Goal: Task Accomplishment & Management: Manage account settings

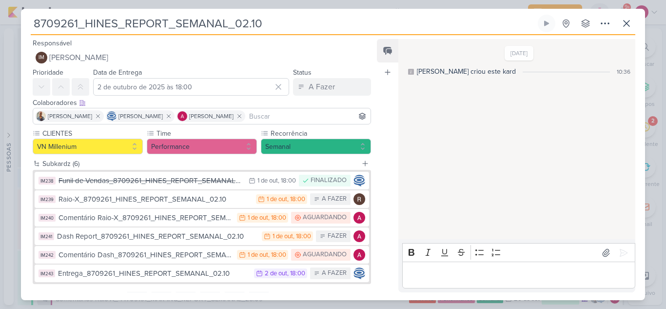
click at [137, 187] on button "IM238 Funil de Vendas_8709261_HINES_REPORT_SEMANAL_02.10 1/10 1 de out , 18:00 …" at bounding box center [202, 181] width 335 height 18
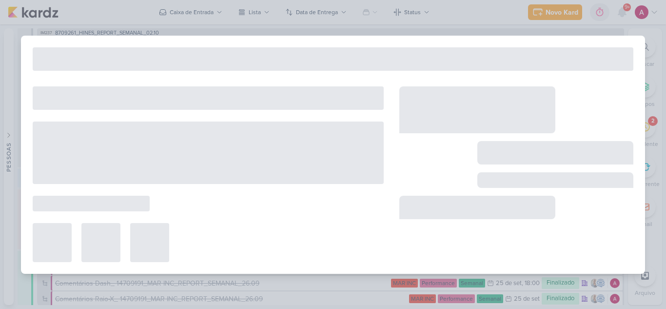
type input "Funil de Vendas_8709261_HINES_REPORT_SEMANAL_02.10"
type input "1 de outubro de 2025 às 18:00"
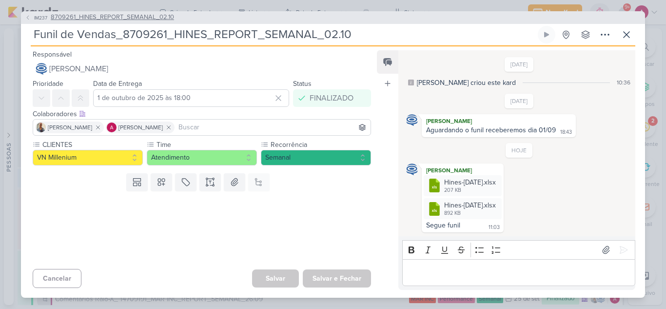
click at [34, 14] on span "IM237" at bounding box center [41, 17] width 16 height 7
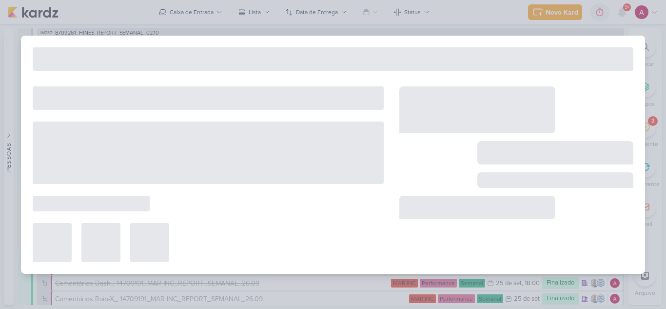
type input "8709261_HINES_REPORT_SEMANAL_02.10"
type input "2 de outubro de 2025 às 18:00"
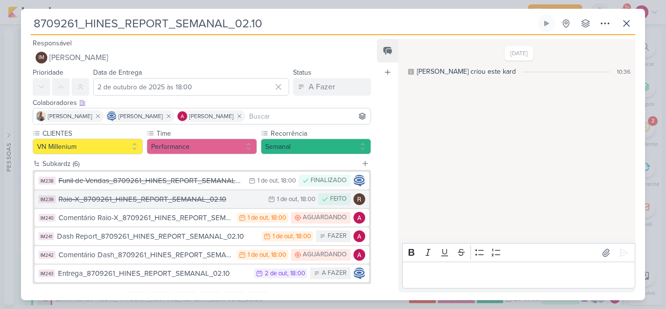
click at [161, 200] on div "Raio-X_8709261_HINES_REPORT_SEMANAL_02.10" at bounding box center [161, 199] width 205 height 11
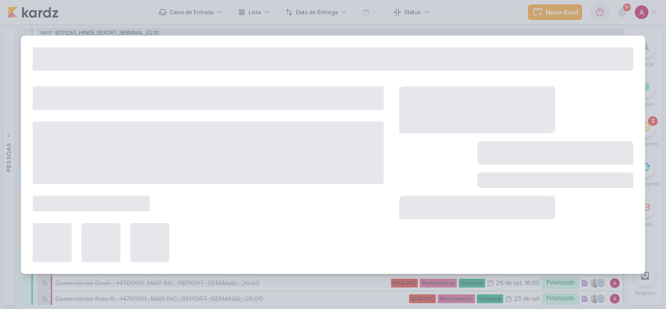
type input "Raio-X_8709261_HINES_REPORT_SEMANAL_02.10"
type input "1 de outubro de 2025 às 18:00"
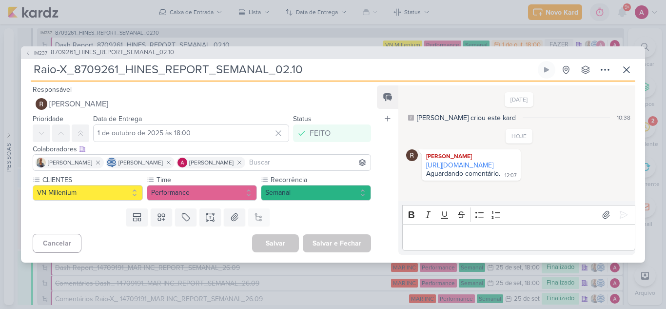
drag, startPoint x: 466, startPoint y: 175, endPoint x: 366, endPoint y: 57, distance: 154.3
click at [466, 169] on link "https://docs.google.com/spreadsheets/d/1H-2fA0Qm2hhGv3JET4nRflNCDi_sKb1S8cL9iIq…" at bounding box center [459, 165] width 67 height 8
click at [39, 51] on span "IM237" at bounding box center [41, 52] width 16 height 7
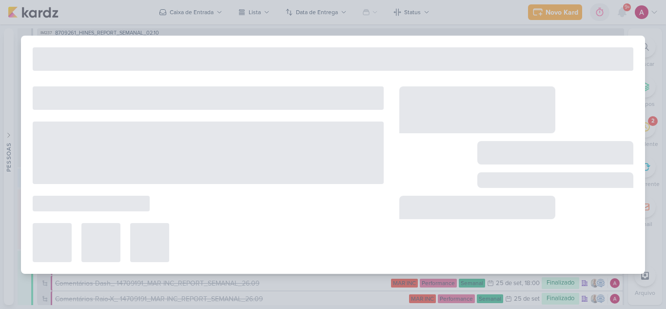
type input "8709261_HINES_REPORT_SEMANAL_02.10"
type input "2 de outubro de 2025 às 18:00"
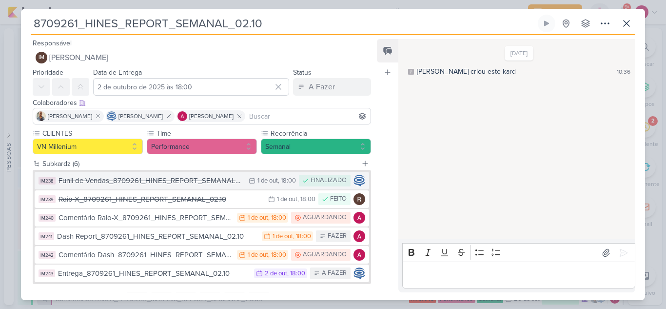
click at [190, 181] on div "Funil de Vendas_8709261_HINES_REPORT_SEMANAL_02.10" at bounding box center [151, 180] width 185 height 11
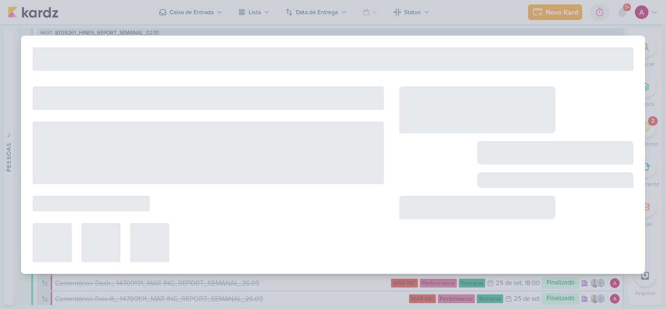
type input "Funil de Vendas_8709261_HINES_REPORT_SEMANAL_02.10"
type input "1 de outubro de 2025 às 18:00"
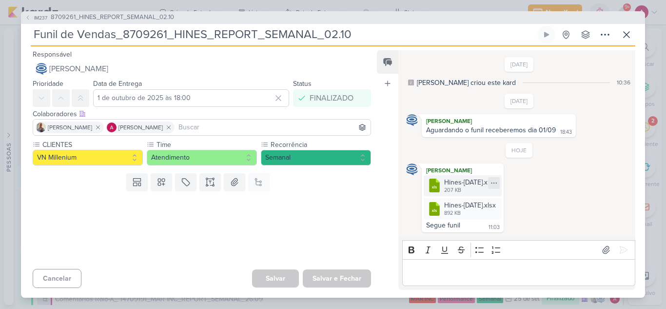
click at [498, 183] on icon at bounding box center [494, 183] width 8 height 8
click at [481, 215] on div "Baixar" at bounding box center [477, 215] width 19 height 10
click at [498, 204] on icon at bounding box center [494, 206] width 8 height 8
click at [480, 238] on div "Baixar" at bounding box center [477, 238] width 19 height 10
click at [36, 19] on span "IM237" at bounding box center [41, 17] width 16 height 7
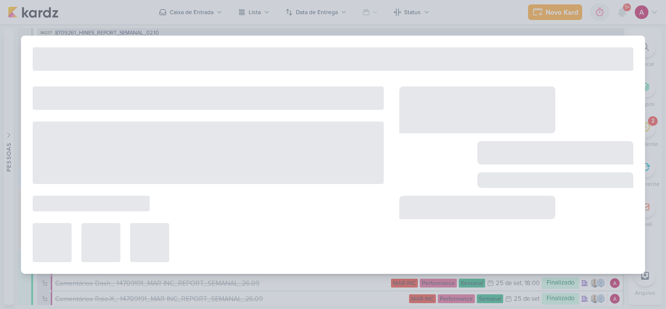
type input "8709261_HINES_REPORT_SEMANAL_02.10"
type input "2 de outubro de 2025 às 18:00"
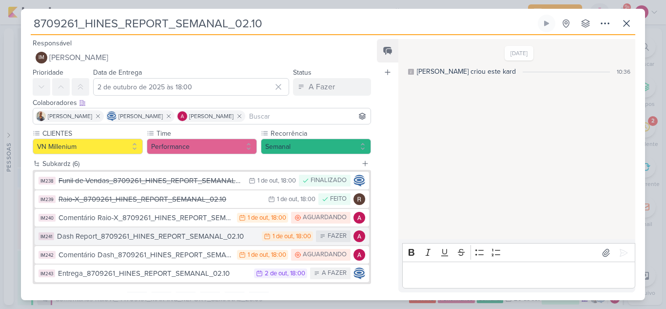
click at [164, 238] on div "Dash Report_8709261_HINES_REPORT_SEMANAL_02.10" at bounding box center [157, 236] width 200 height 11
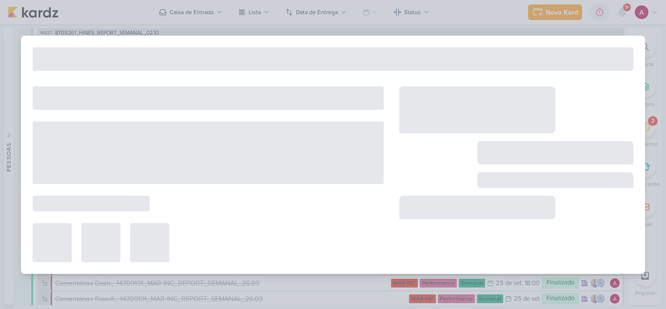
type input "Dash Report_8709261_HINES_REPORT_SEMANAL_02.10"
type input "1 de outubro de 2025 às 18:00"
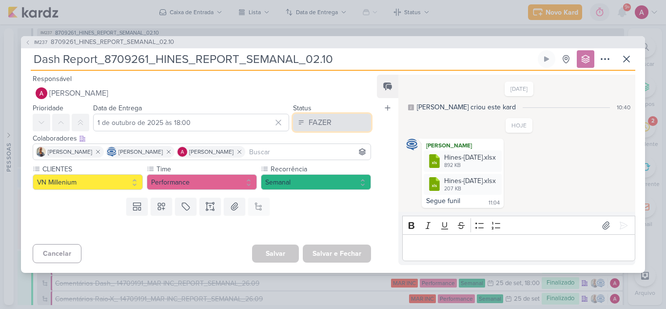
click at [327, 126] on div "FAZER" at bounding box center [320, 123] width 23 height 12
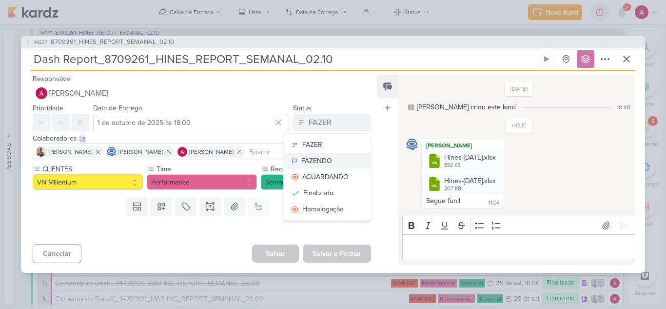
click at [320, 160] on div "FAZENDO" at bounding box center [316, 161] width 31 height 10
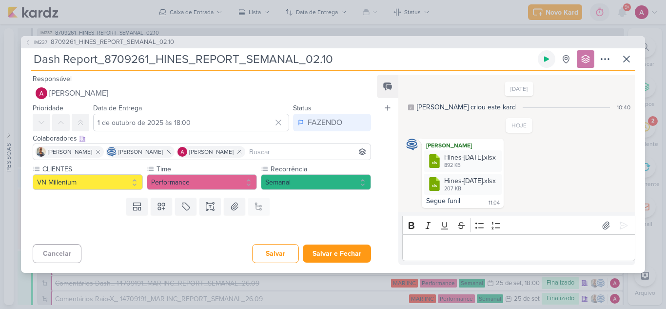
click at [547, 61] on icon at bounding box center [547, 59] width 8 height 8
click at [277, 249] on button "Salvar" at bounding box center [275, 253] width 47 height 19
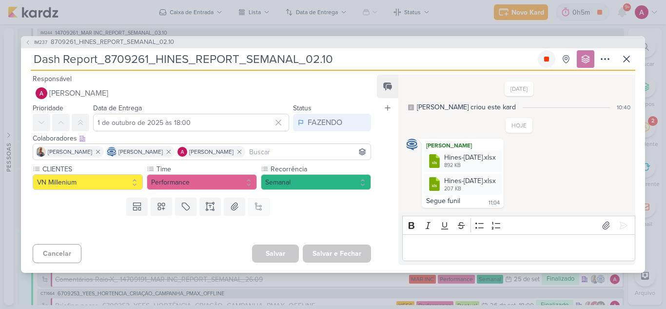
click at [549, 60] on icon at bounding box center [546, 59] width 5 height 5
click at [326, 122] on div "FAZENDO" at bounding box center [325, 123] width 35 height 12
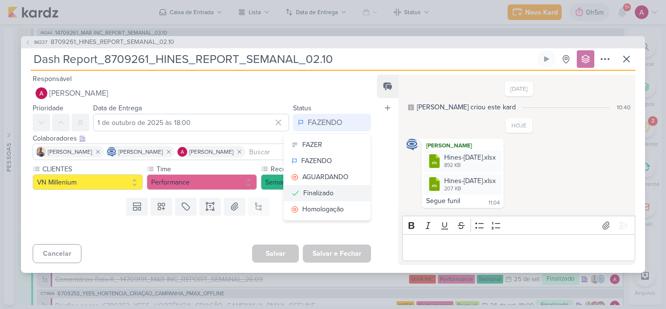
click at [315, 194] on div "Finalizado" at bounding box center [318, 193] width 30 height 10
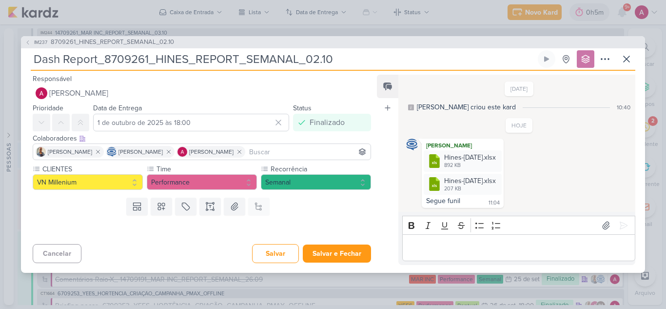
click at [464, 247] on p "Editor editing area: main" at bounding box center [518, 248] width 223 height 12
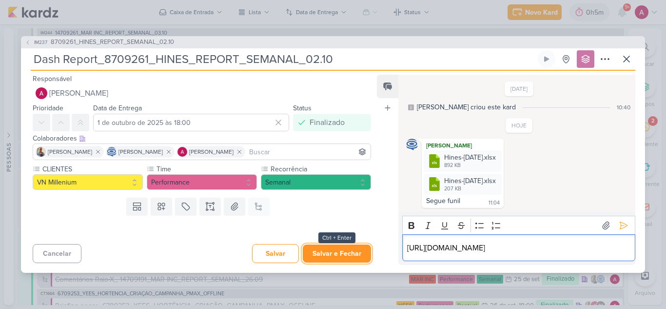
click at [349, 255] on button "Salvar e Fechar" at bounding box center [337, 253] width 68 height 18
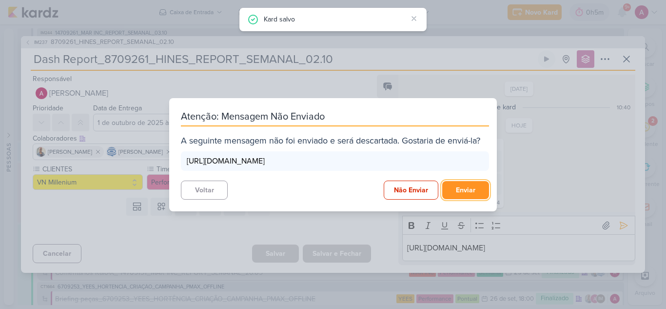
click at [464, 189] on button "Enviar" at bounding box center [465, 190] width 47 height 18
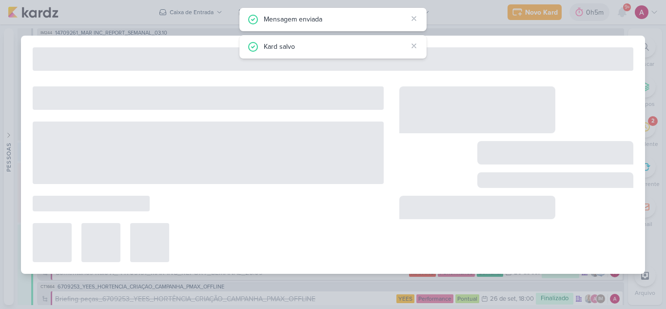
type input "8709261_HINES_REPORT_SEMANAL_02.10"
type input "2 de outubro de 2025 às 18:00"
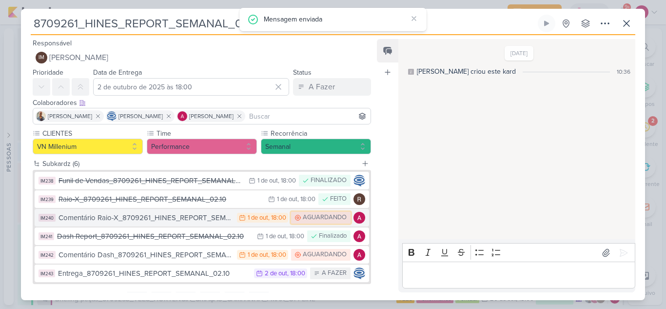
click at [303, 218] on div "AGUARDANDO" at bounding box center [325, 218] width 44 height 10
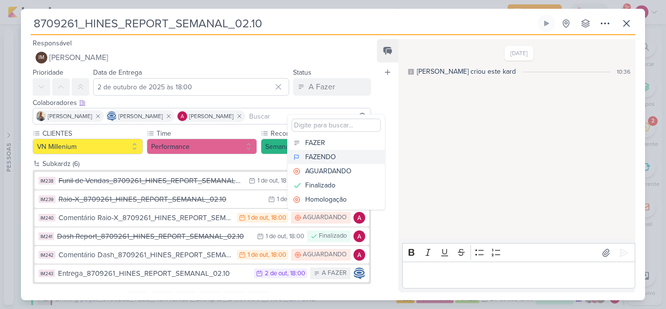
click at [330, 156] on div "FAZENDO" at bounding box center [320, 157] width 31 height 10
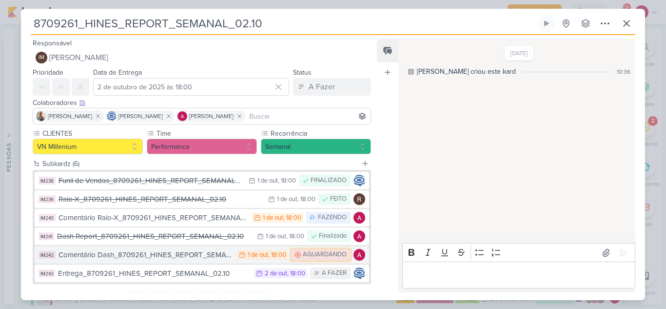
click at [322, 255] on div "AGUARDANDO" at bounding box center [325, 255] width 44 height 10
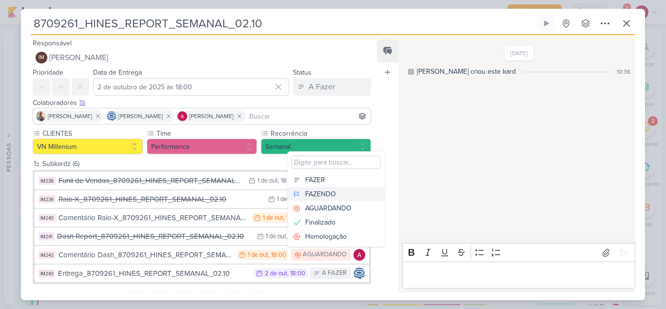
click at [331, 196] on div "FAZENDO" at bounding box center [320, 194] width 31 height 10
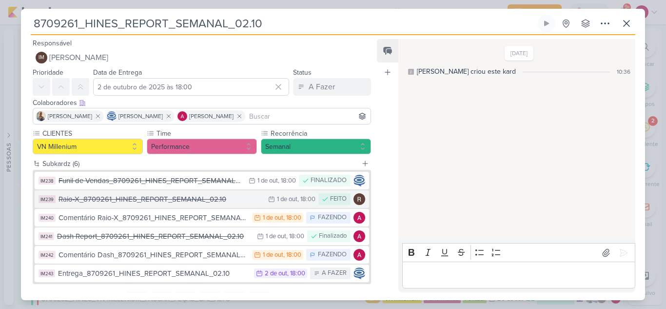
click at [209, 203] on div "Raio-X_8709261_HINES_REPORT_SEMANAL_02.10" at bounding box center [161, 199] width 205 height 11
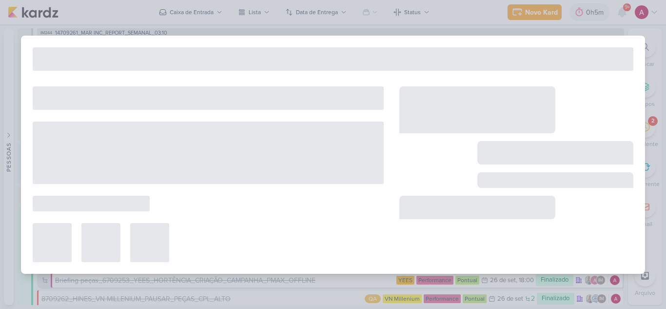
type input "Raio-X_8709261_HINES_REPORT_SEMANAL_02.10"
type input "1 de outubro de 2025 às 18:00"
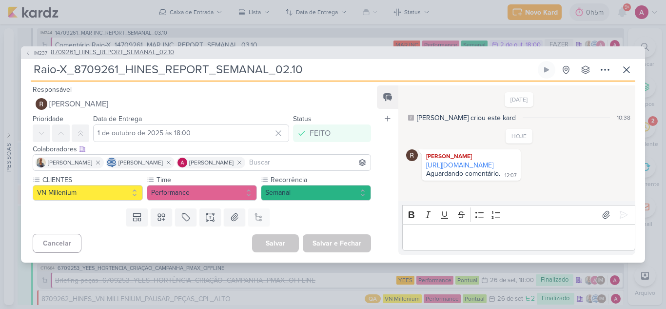
click at [37, 51] on span "IM237" at bounding box center [41, 52] width 16 height 7
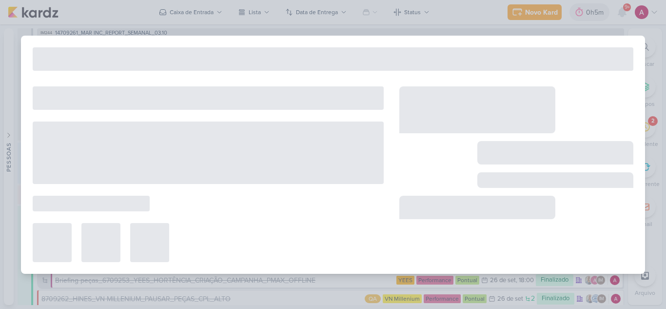
type input "8709261_HINES_REPORT_SEMANAL_02.10"
type input "2 de outubro de 2025 às 18:00"
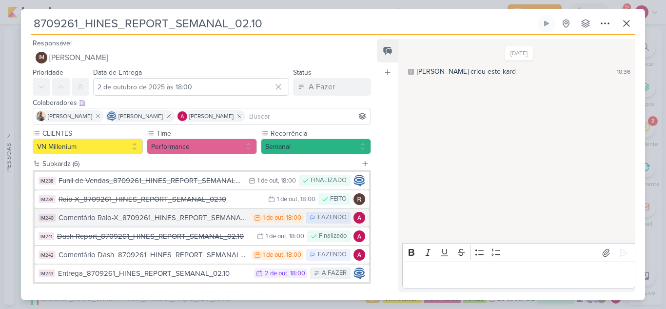
click at [202, 218] on div "Comentário Raio-X_8709261_HINES_REPORT_SEMANAL_02.10" at bounding box center [153, 217] width 189 height 11
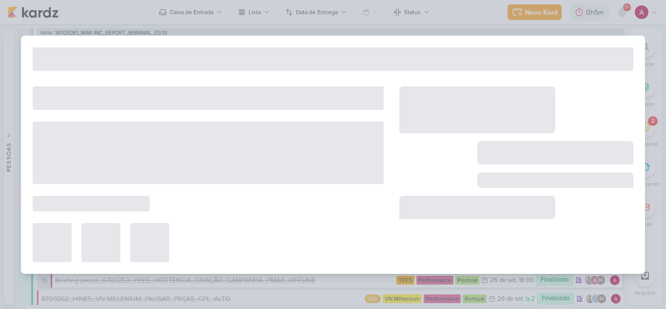
type input "Comentário Raio-X_8709261_HINES_REPORT_SEMANAL_02.10"
type input "1 de outubro de 2025 às 18:00"
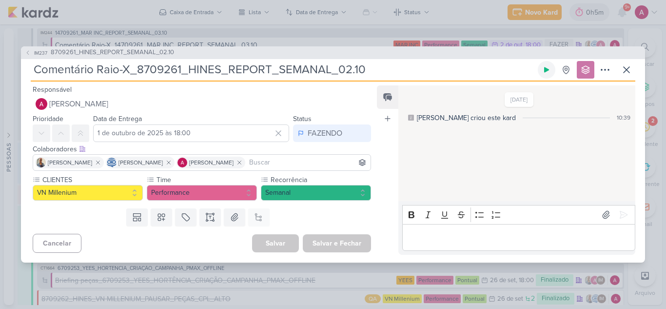
click at [545, 72] on icon at bounding box center [547, 70] width 8 height 8
click at [37, 56] on span "IM237" at bounding box center [41, 52] width 16 height 7
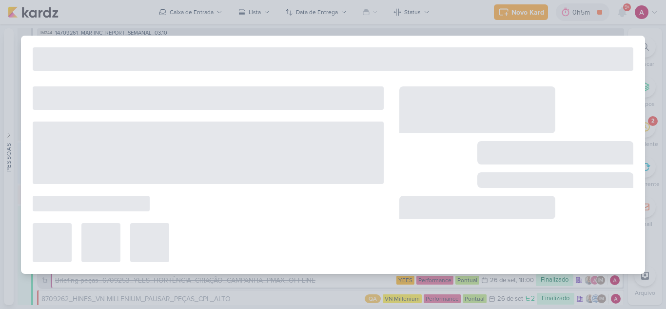
type input "8709261_HINES_REPORT_SEMANAL_02.10"
type input "2 de outubro de 2025 às 18:00"
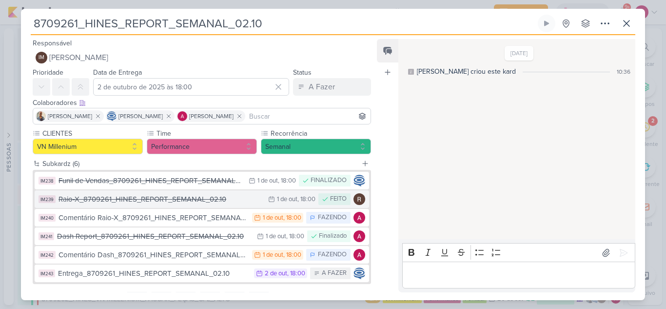
click at [211, 203] on div "Raio-X_8709261_HINES_REPORT_SEMANAL_02.10" at bounding box center [161, 199] width 205 height 11
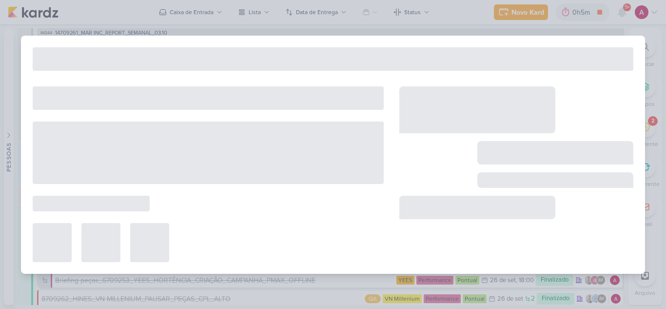
type input "Raio-X_8709261_HINES_REPORT_SEMANAL_02.10"
type input "1 de outubro de 2025 às 18:00"
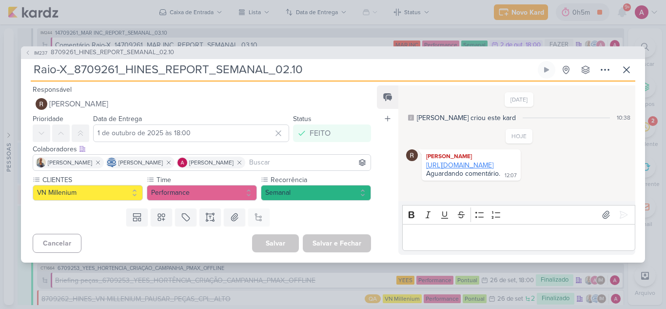
click at [467, 169] on link "https://docs.google.com/spreadsheets/d/1H-2fA0Qm2hhGv3JET4nRflNCDi_sKb1S8cL9iIq…" at bounding box center [459, 165] width 67 height 8
click at [37, 52] on span "IM237" at bounding box center [41, 52] width 16 height 7
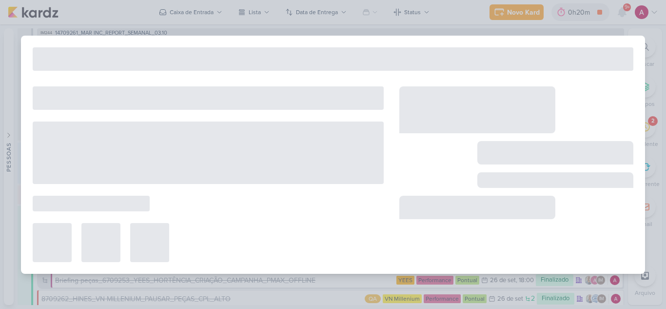
type input "8709261_HINES_REPORT_SEMANAL_02.10"
type input "2 de outubro de 2025 às 18:00"
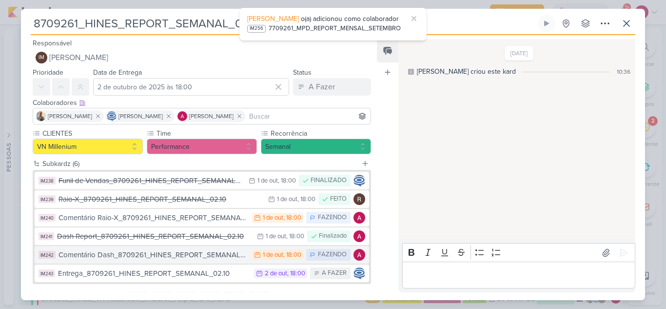
click at [199, 256] on div "Comentário Dash_8709261_HINES_REPORT_SEMANAL_02.10" at bounding box center [153, 254] width 189 height 11
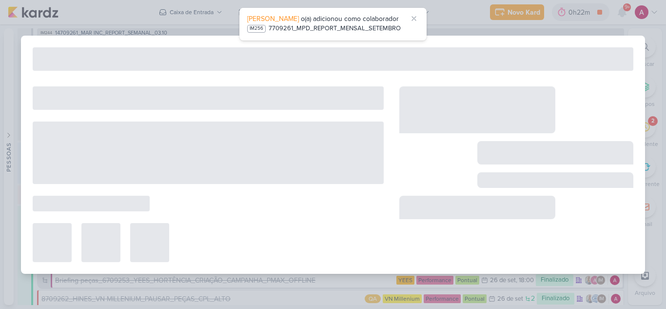
type input "Comentário Dash_8709261_HINES_REPORT_SEMANAL_02.10"
type input "1 de outubro de 2025 às 18:00"
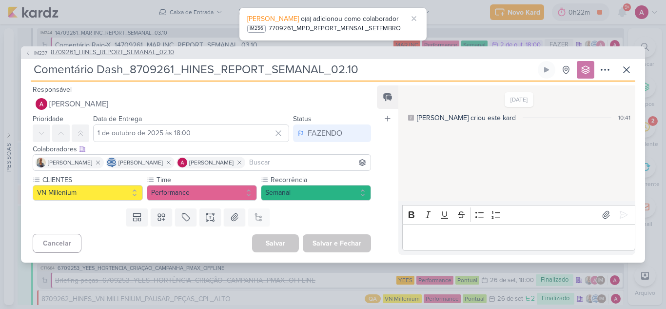
click at [42, 51] on span "IM237" at bounding box center [41, 52] width 16 height 7
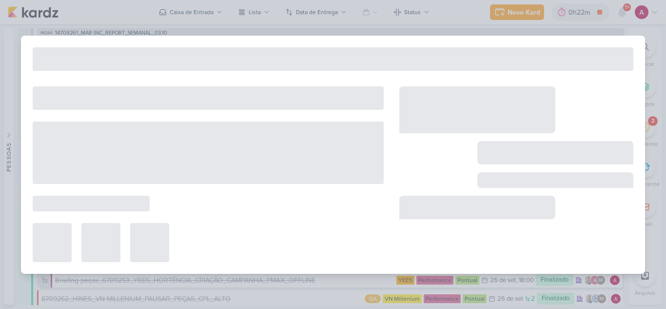
type input "8709261_HINES_REPORT_SEMANAL_02.10"
type input "2 de outubro de 2025 às 18:00"
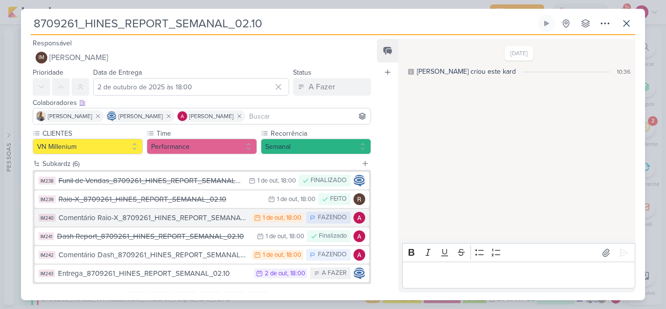
click at [205, 217] on div "Comentário Raio-X_8709261_HINES_REPORT_SEMANAL_02.10" at bounding box center [153, 217] width 189 height 11
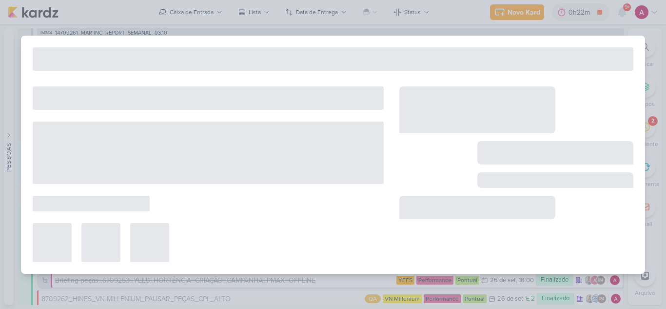
type input "Comentário Raio-X_8709261_HINES_REPORT_SEMANAL_02.10"
type input "1 de outubro de 2025 às 18:00"
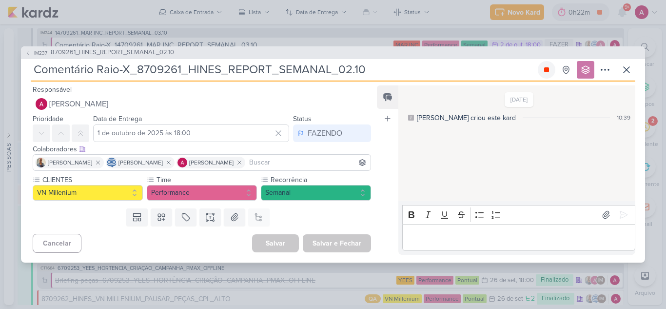
click at [550, 71] on icon at bounding box center [547, 70] width 8 height 8
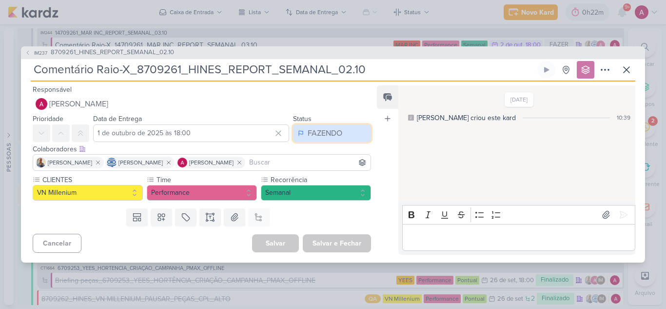
click at [310, 134] on div "FAZENDO" at bounding box center [325, 133] width 35 height 12
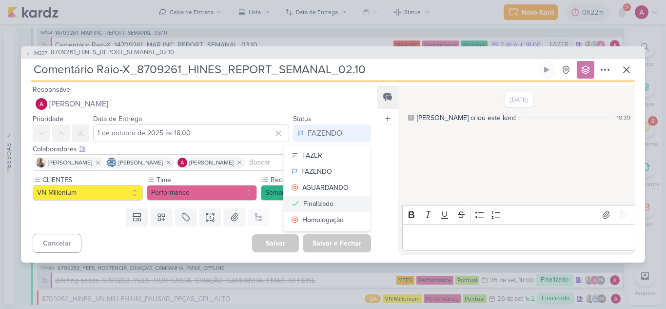
click at [327, 201] on div "Finalizado" at bounding box center [318, 203] width 30 height 10
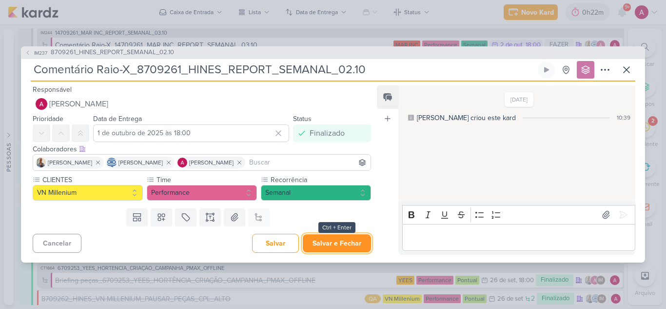
click at [337, 238] on button "Salvar e Fechar" at bounding box center [337, 243] width 68 height 18
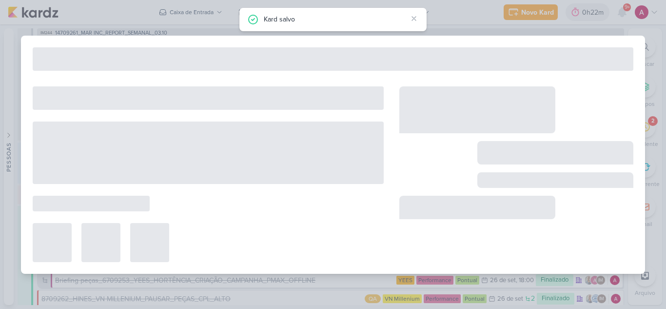
type input "8709261_HINES_REPORT_SEMANAL_02.10"
type input "2 de outubro de 2025 às 18:00"
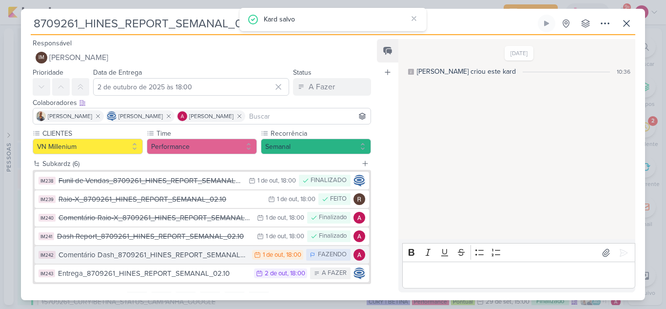
click at [198, 257] on div "Comentário Dash_8709261_HINES_REPORT_SEMANAL_02.10" at bounding box center [153, 254] width 189 height 11
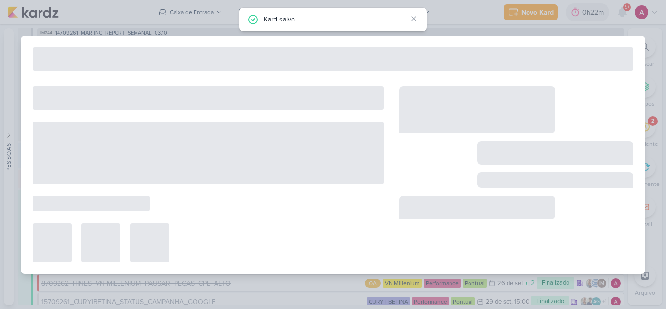
type input "Comentário Dash_8709261_HINES_REPORT_SEMANAL_02.10"
type input "1 de outubro de 2025 às 18:00"
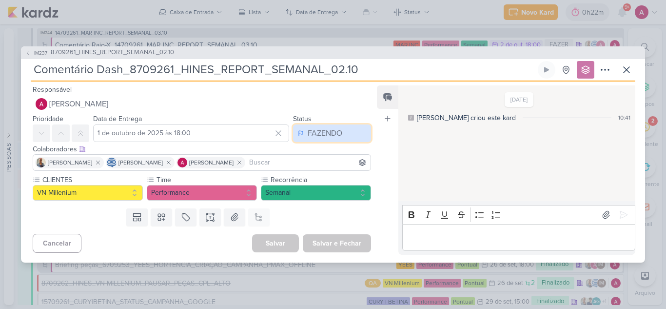
click at [312, 133] on div "FAZENDO" at bounding box center [325, 133] width 35 height 12
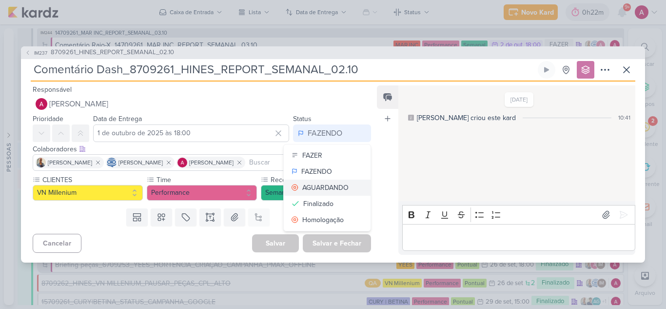
click at [321, 185] on div "AGUARDANDO" at bounding box center [325, 187] width 46 height 10
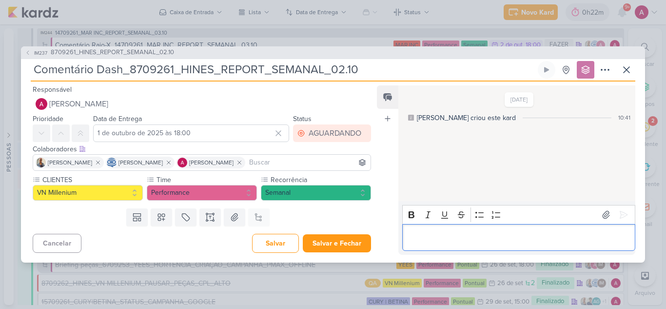
click at [444, 237] on p "Editor editing area: main" at bounding box center [518, 237] width 223 height 12
click at [622, 216] on icon at bounding box center [624, 215] width 10 height 10
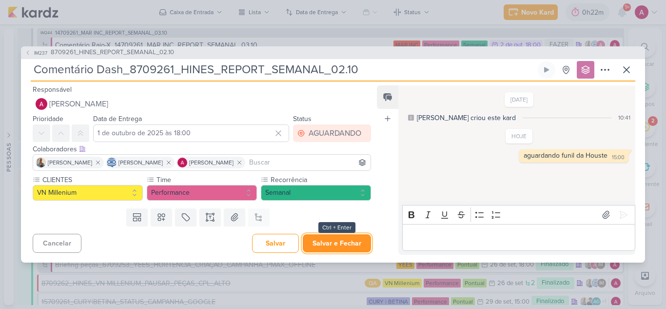
click at [339, 239] on button "Salvar e Fechar" at bounding box center [337, 243] width 68 height 18
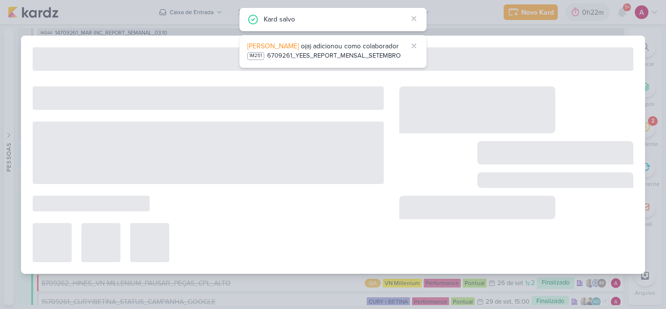
type input "8709261_HINES_REPORT_SEMANAL_02.10"
type input "2 de outubro de 2025 às 18:00"
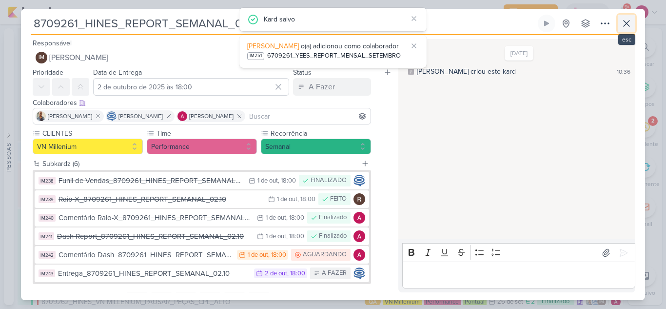
click at [628, 27] on icon at bounding box center [627, 24] width 12 height 12
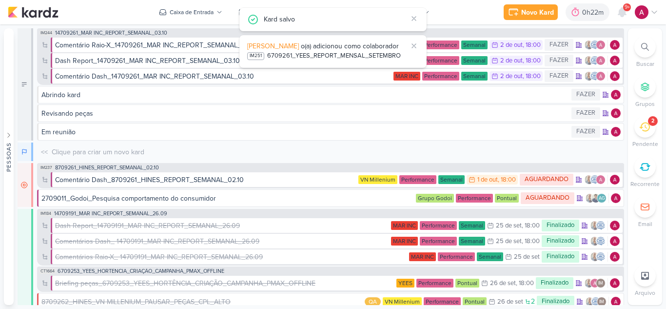
click at [627, 8] on span "9+" at bounding box center [627, 7] width 5 height 8
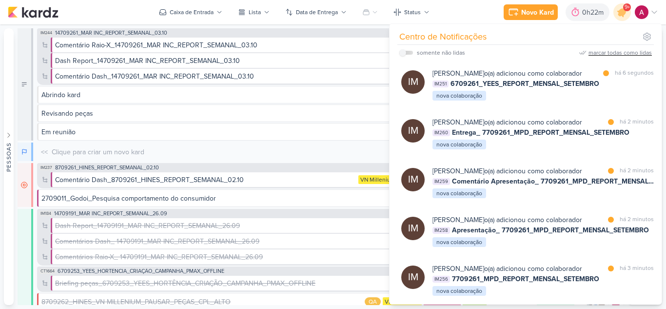
click at [595, 49] on div "marcar todas como lidas" at bounding box center [620, 52] width 63 height 9
click at [620, 15] on icon at bounding box center [622, 12] width 12 height 12
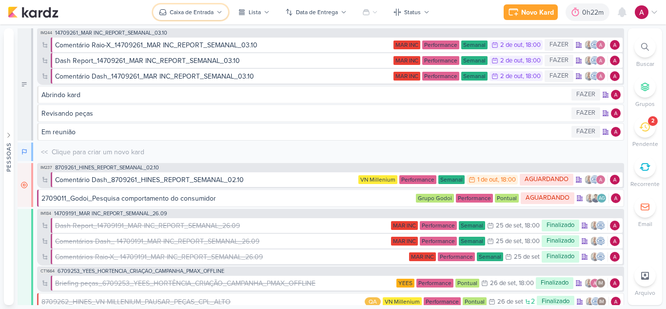
click at [177, 12] on div "Caixa de Entrada" at bounding box center [192, 12] width 44 height 9
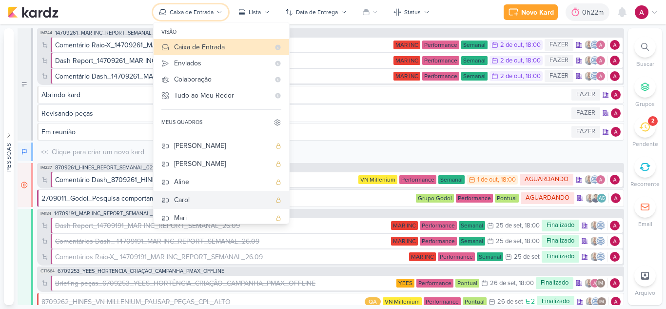
scroll to position [73, 0]
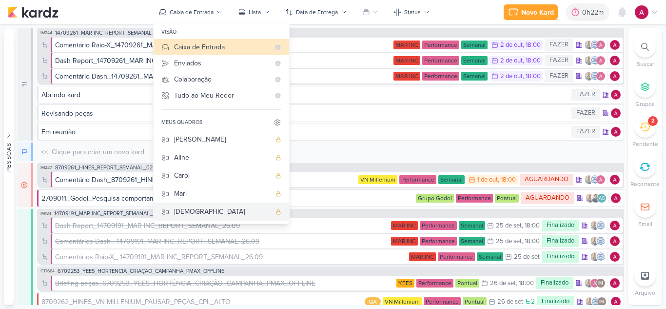
click at [186, 208] on div "Jôney" at bounding box center [222, 211] width 97 height 10
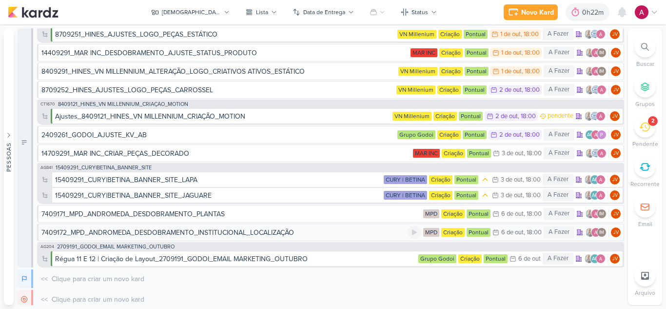
scroll to position [0, 0]
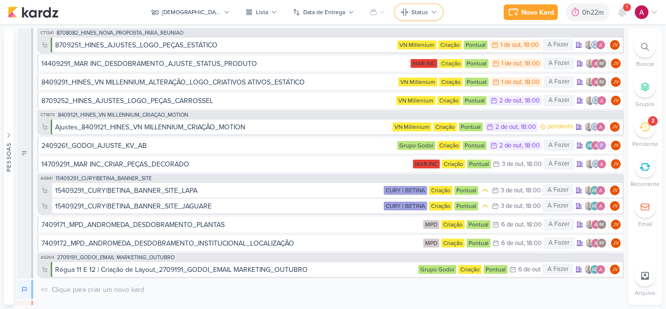
click at [414, 19] on button "Status" at bounding box center [419, 12] width 48 height 16
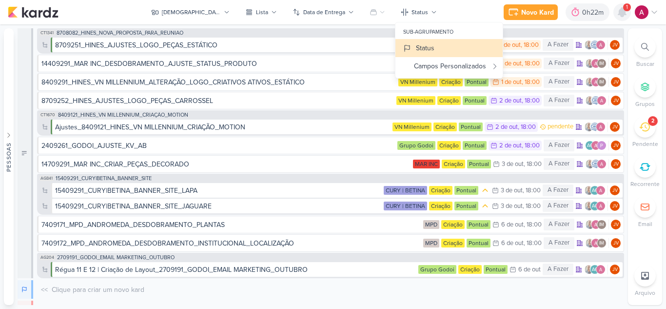
click at [623, 12] on icon at bounding box center [622, 12] width 8 height 9
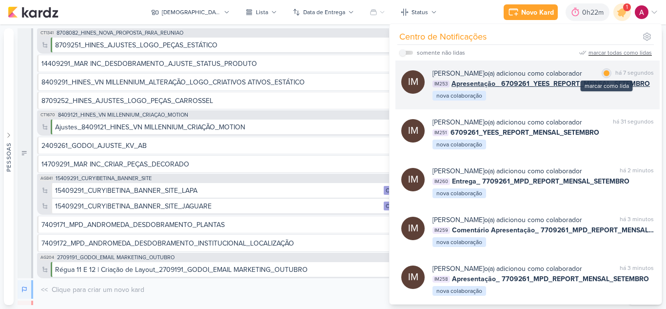
click at [604, 75] on div at bounding box center [607, 73] width 6 height 6
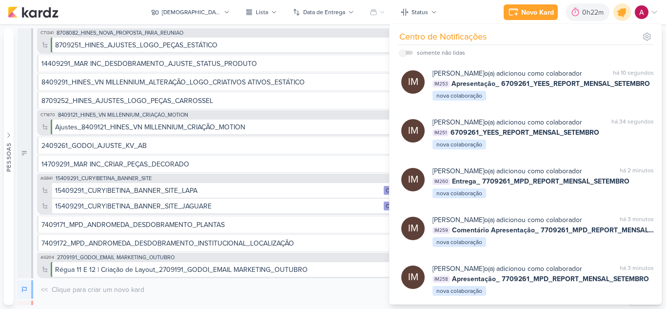
click at [619, 12] on icon at bounding box center [622, 12] width 12 height 12
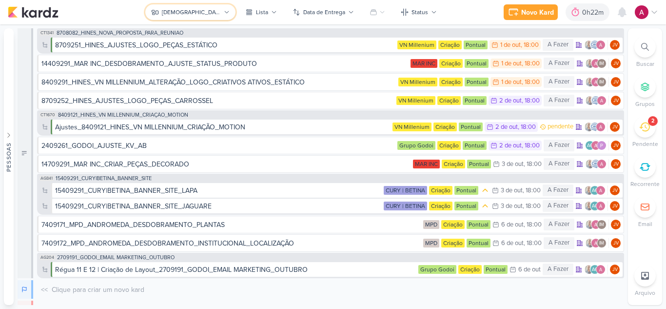
click at [201, 12] on button "Jôney" at bounding box center [190, 12] width 90 height 16
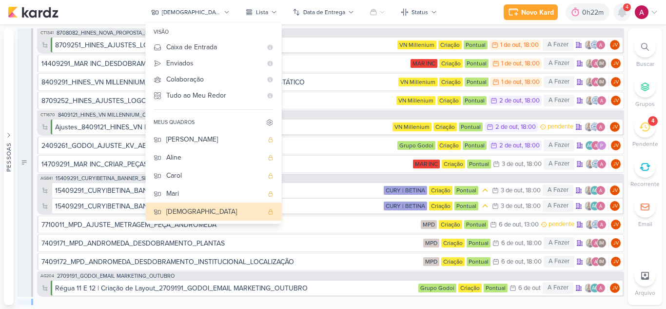
click at [625, 16] on icon at bounding box center [622, 12] width 12 height 12
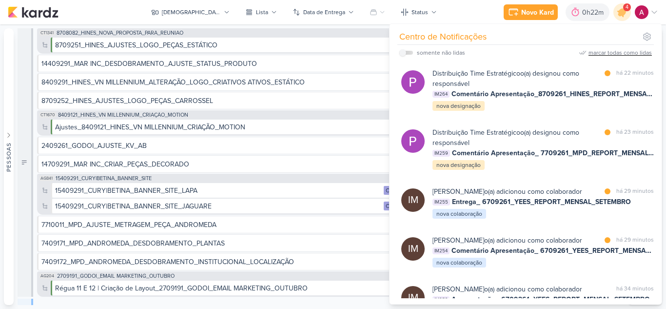
click at [634, 55] on div "marcar todas como lidas" at bounding box center [620, 52] width 63 height 9
click at [623, 16] on icon at bounding box center [622, 12] width 12 height 12
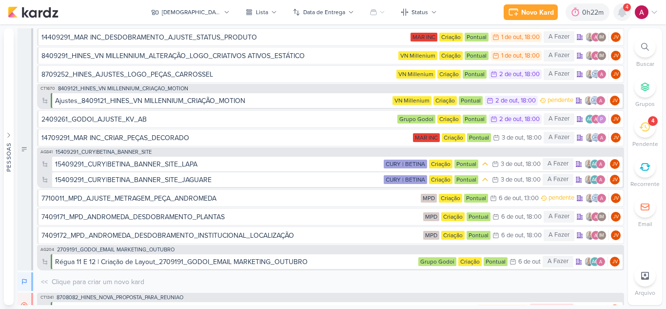
click at [623, 10] on icon at bounding box center [622, 12] width 8 height 9
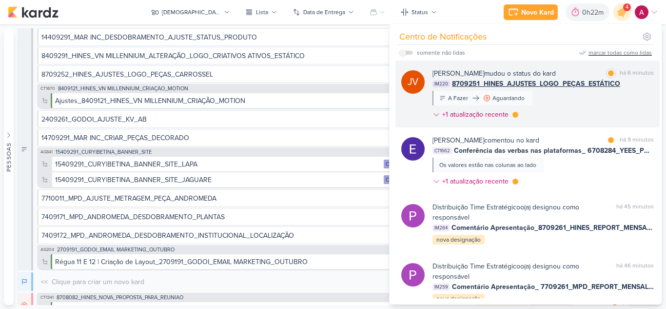
click at [566, 100] on div "Joney Viana mudou o status do kard marcar como lida há 6 minutos IM220 8709251_…" at bounding box center [543, 95] width 221 height 55
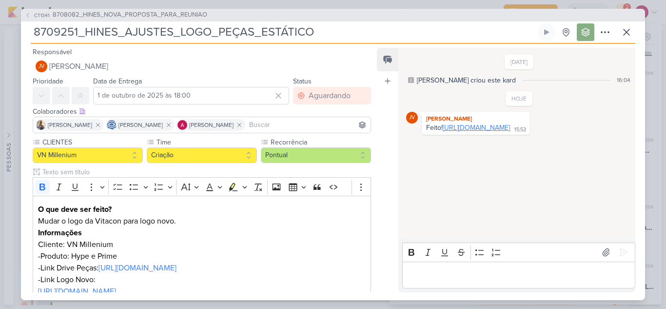
click at [510, 131] on link "https://drive.google.com/drive/folders/1jmKSdyj0-UdO4t3qQ5mV-Ig3-ZCOXcoo?usp=sh…" at bounding box center [476, 127] width 67 height 8
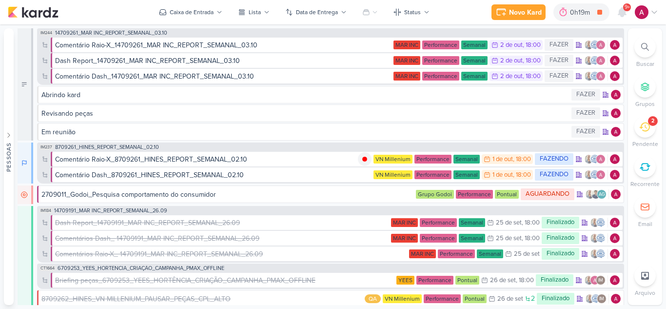
click at [647, 11] on img at bounding box center [642, 12] width 14 height 14
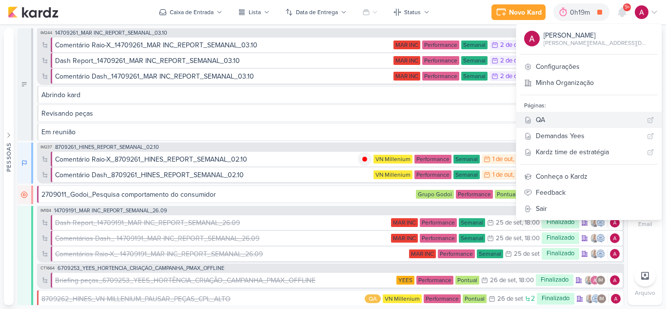
click at [584, 117] on div "QA" at bounding box center [589, 120] width 107 height 10
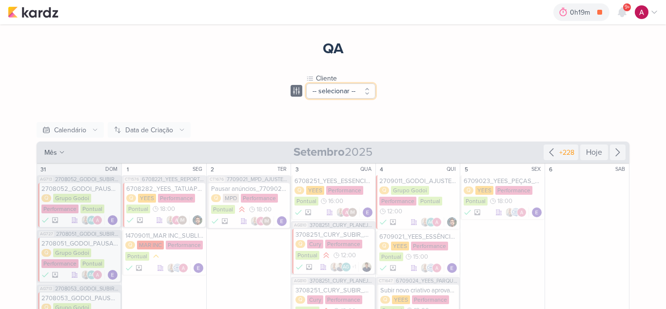
click at [333, 92] on button "-- selecionar --" at bounding box center [340, 90] width 69 height 15
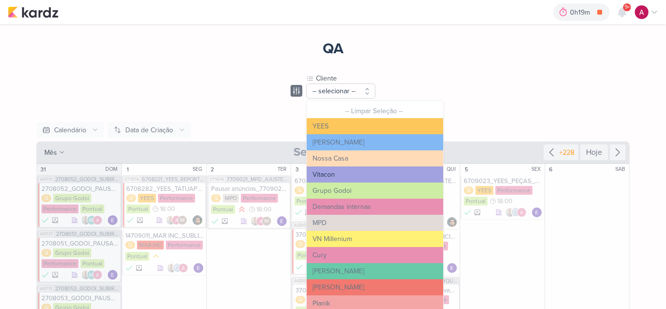
click at [337, 175] on button "Vitacon" at bounding box center [375, 174] width 137 height 16
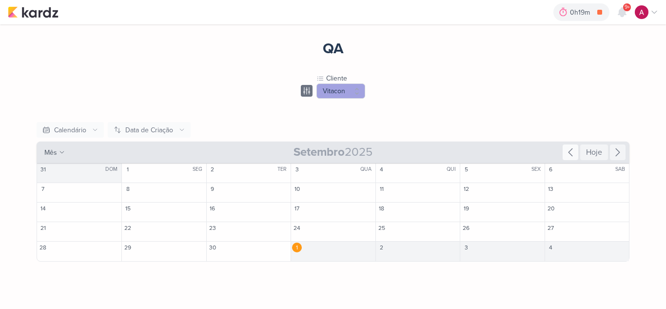
click at [569, 154] on icon at bounding box center [571, 152] width 12 height 12
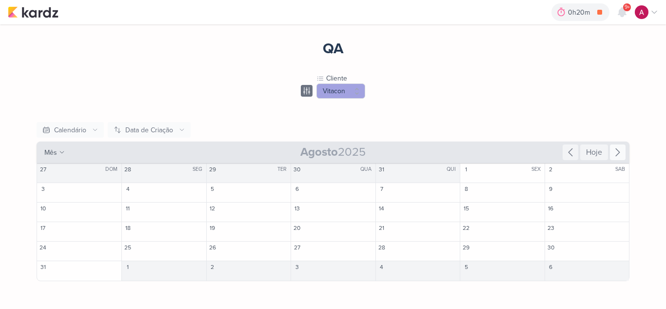
click at [618, 158] on div at bounding box center [618, 152] width 16 height 16
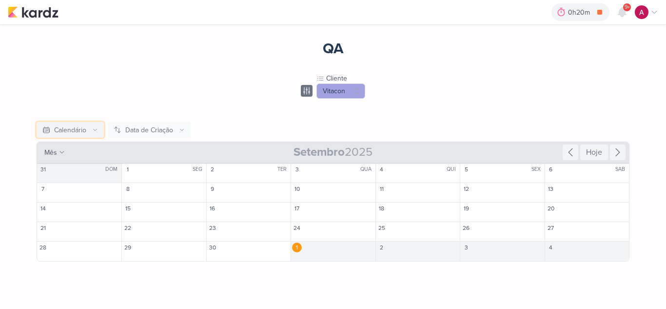
click at [74, 133] on div "Calendário" at bounding box center [70, 130] width 32 height 10
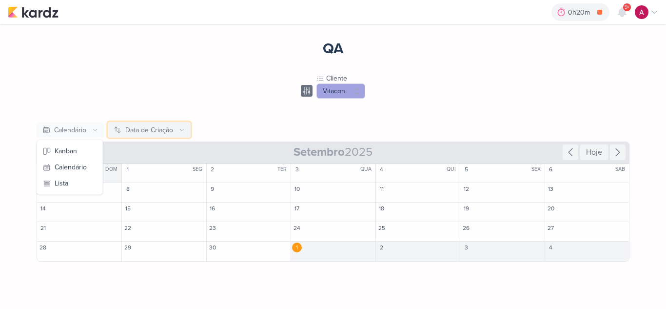
click at [142, 126] on div "Data de Criação" at bounding box center [149, 130] width 48 height 10
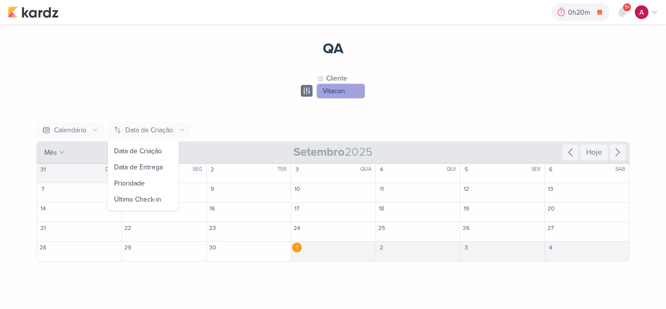
click at [303, 90] on icon at bounding box center [307, 91] width 12 height 12
click at [308, 90] on icon at bounding box center [307, 91] width 12 height 12
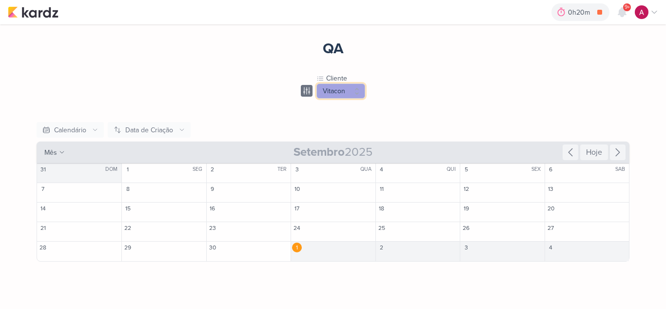
click at [323, 87] on button "Vitacon" at bounding box center [340, 90] width 49 height 15
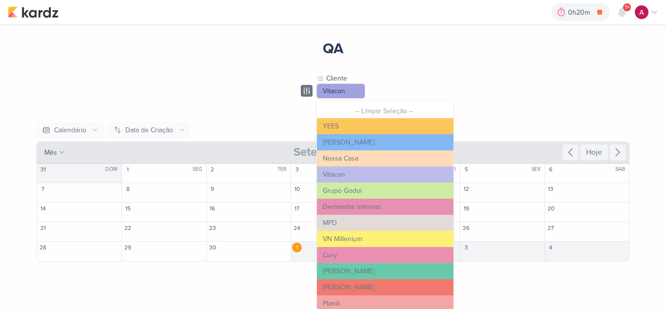
click at [251, 101] on div "QA Cliente Vitacon -- Limpar Seleção -- YEES Teixeira Duarte Nossa Casa Vitacon…" at bounding box center [333, 144] width 624 height 241
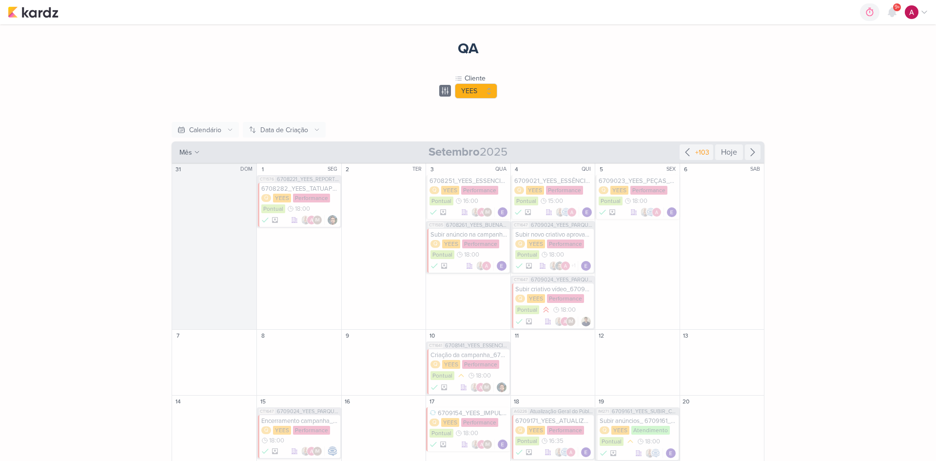
scroll to position [550, 0]
click at [45, 15] on img at bounding box center [33, 12] width 51 height 12
